Goal: Navigation & Orientation: Find specific page/section

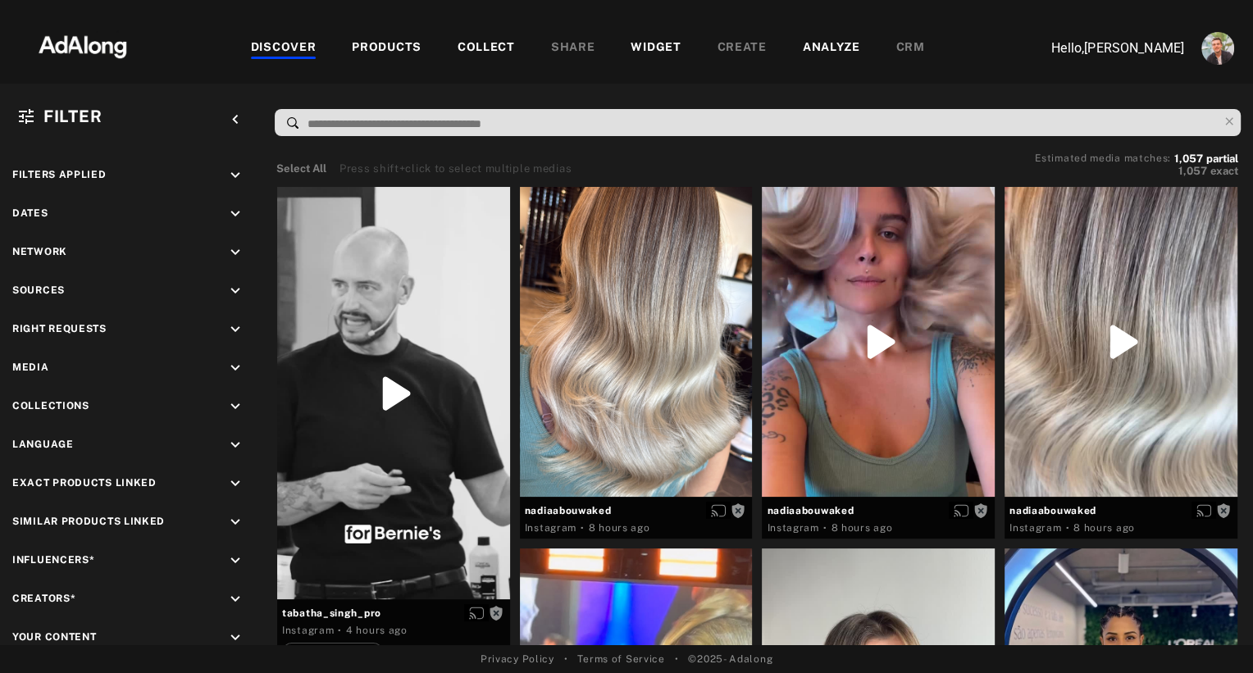
click at [490, 39] on div "COLLECT" at bounding box center [486, 49] width 57 height 20
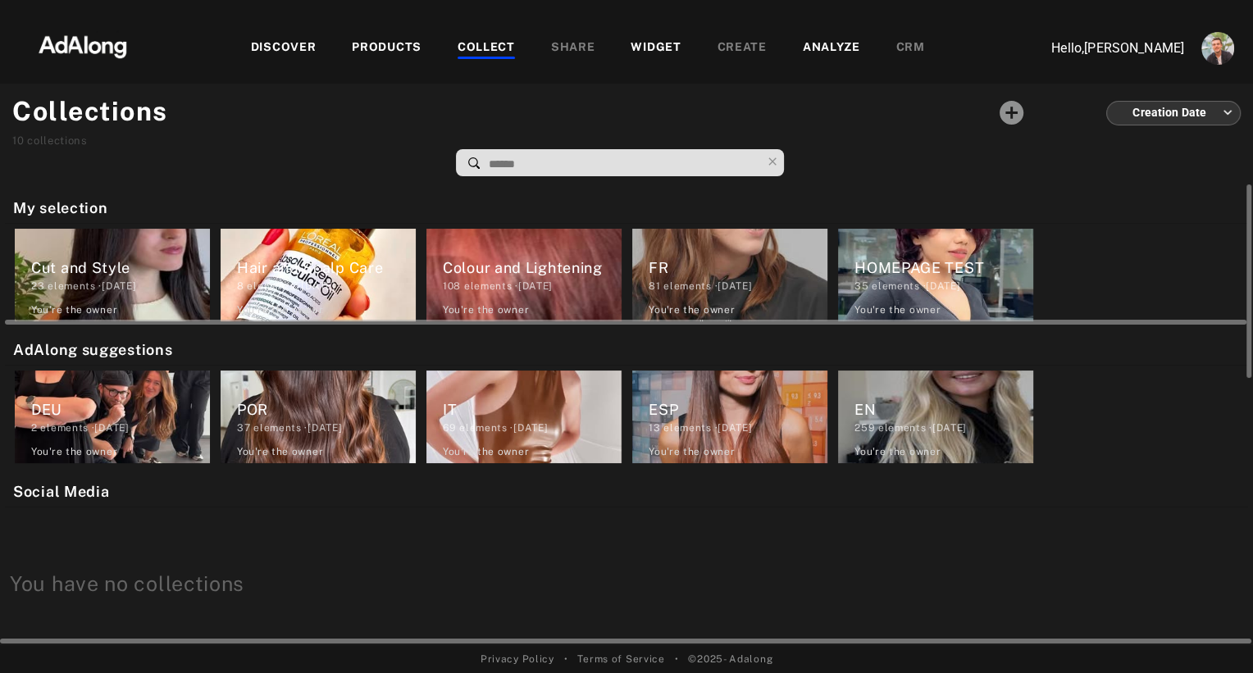
click at [58, 265] on div "Cut and Style" at bounding box center [120, 268] width 179 height 22
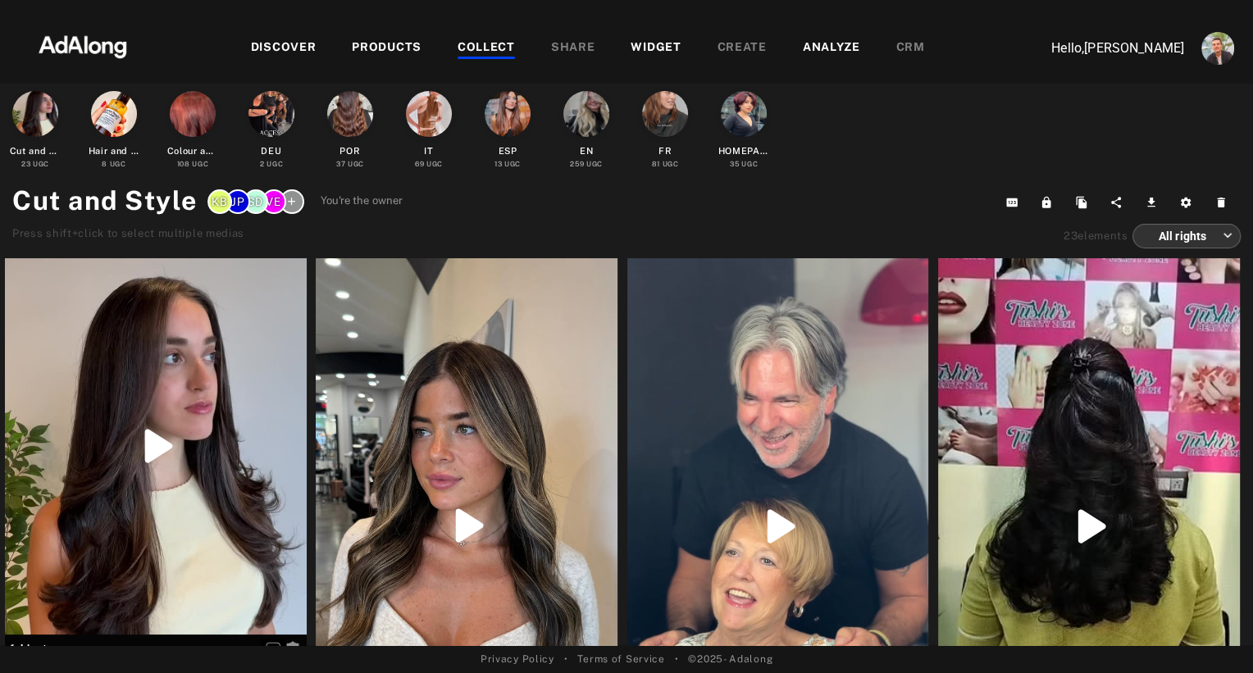
click at [488, 43] on div "COLLECT" at bounding box center [486, 49] width 57 height 20
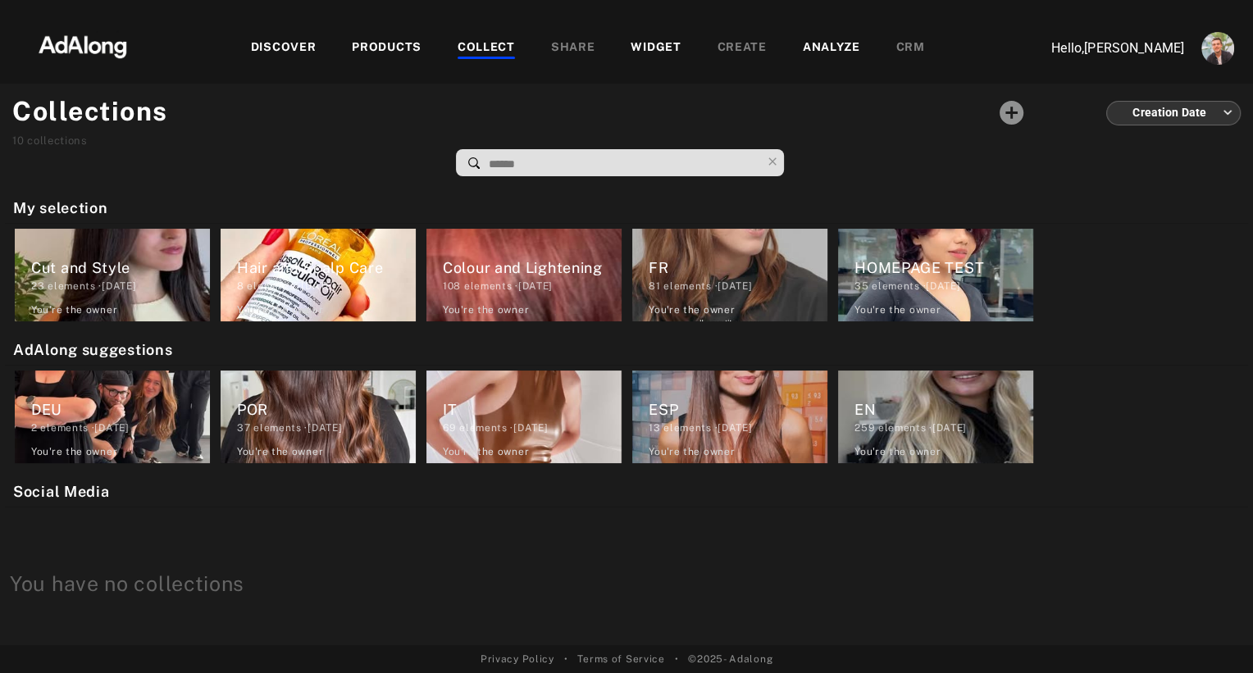
click at [80, 36] on img at bounding box center [83, 45] width 144 height 49
